Goal: Information Seeking & Learning: Learn about a topic

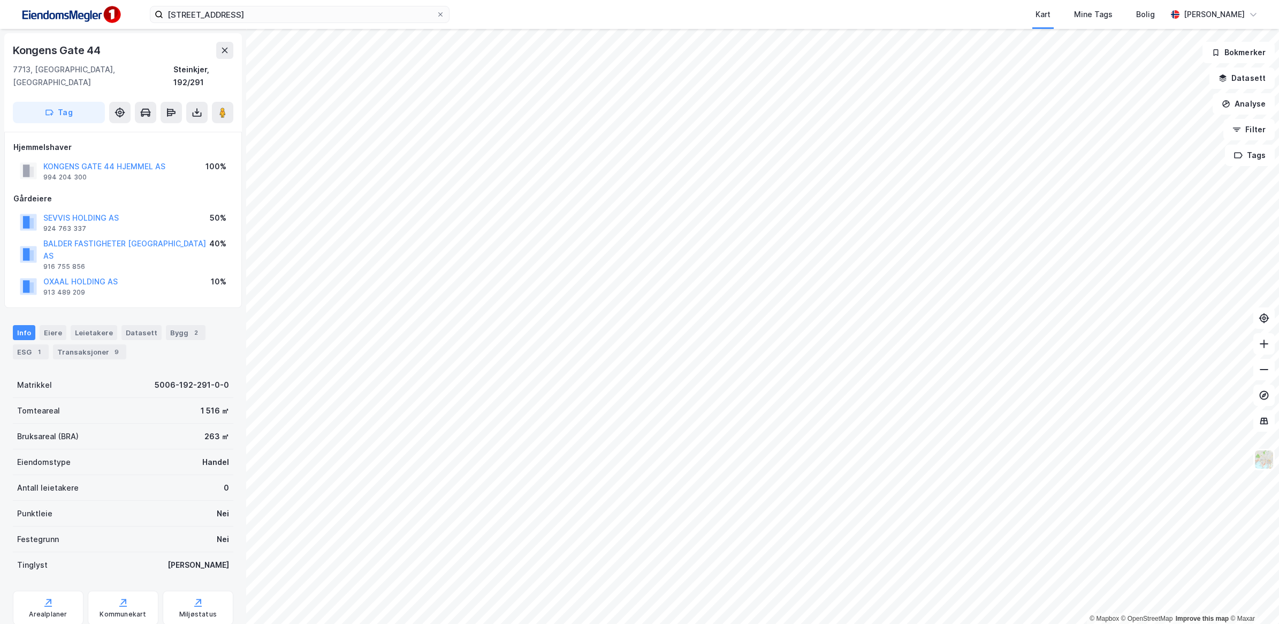
click at [308, 4] on div "[STREET_ADDRESS] Kart Mine Tags Bolig [PERSON_NAME]" at bounding box center [639, 14] width 1279 height 29
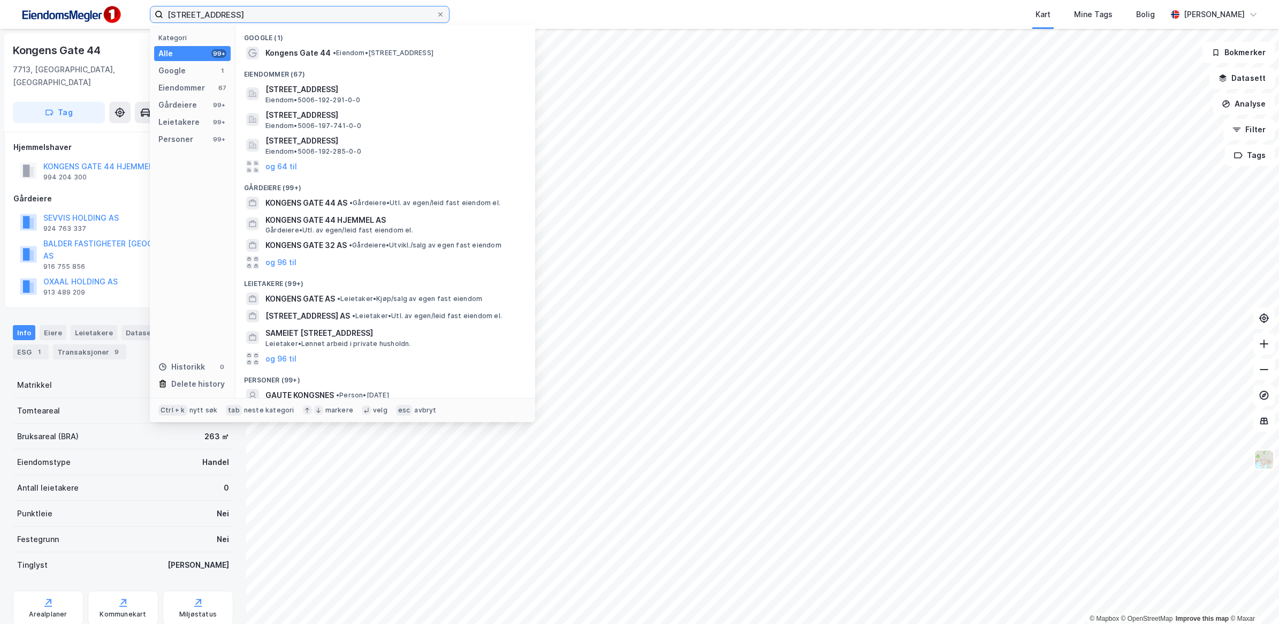
click at [300, 11] on input "[STREET_ADDRESS]" at bounding box center [299, 14] width 273 height 16
drag, startPoint x: 273, startPoint y: 11, endPoint x: 143, endPoint y: 10, distance: 130.6
click at [143, 10] on div "[STREET_ADDRESS] Kategori Alle 99+ Google 1 Eiendommer 67 Gårdeiere 99+ Leietak…" at bounding box center [639, 14] width 1279 height 29
